Goal: Information Seeking & Learning: Find contact information

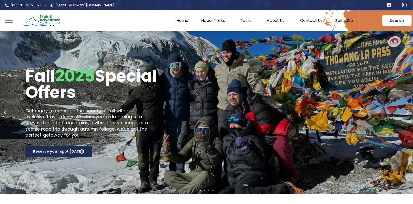
click at [311, 24] on div at bounding box center [214, 20] width 289 height 20
click at [311, 22] on link "Contact Us" at bounding box center [311, 20] width 35 height 5
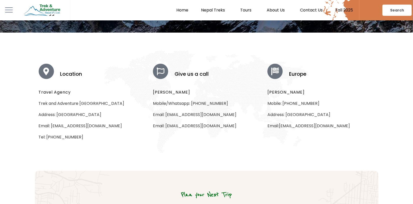
scroll to position [127, 0]
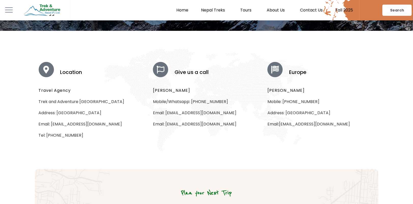
drag, startPoint x: 243, startPoint y: 112, endPoint x: 166, endPoint y: 114, distance: 76.9
click at [166, 114] on p "Email: [EMAIL_ADDRESS][DOMAIN_NAME]" at bounding box center [206, 113] width 107 height 6
drag, startPoint x: 126, startPoint y: 129, endPoint x: 52, endPoint y: 130, distance: 74.1
click at [52, 127] on p "Email: [EMAIL_ADDRESS][DOMAIN_NAME]" at bounding box center [92, 124] width 107 height 6
copy p "[EMAIL_ADDRESS][DOMAIN_NAME]"
